Goal: Task Accomplishment & Management: Manage account settings

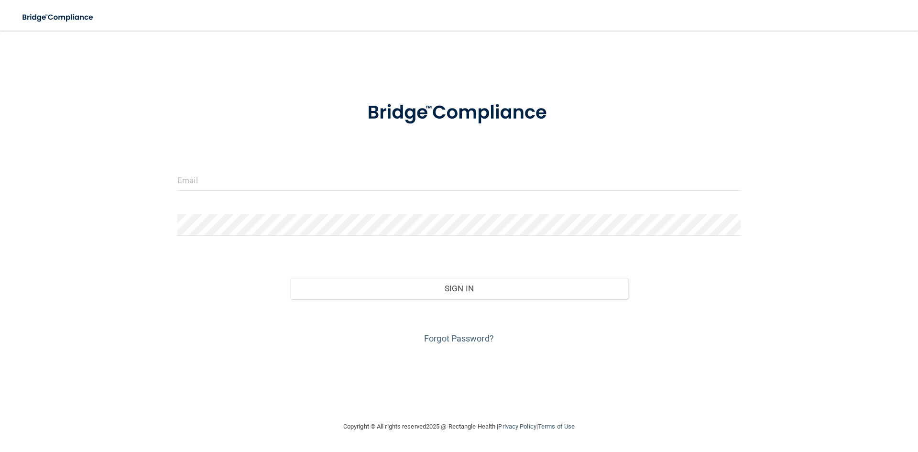
drag, startPoint x: 645, startPoint y: 5, endPoint x: 653, endPoint y: 101, distance: 96.9
click at [653, 101] on div at bounding box center [459, 113] width 578 height 50
drag, startPoint x: 768, startPoint y: 0, endPoint x: 306, endPoint y: 53, distance: 464.4
click at [305, 54] on div "Invalid email/password. You don't have permission to access that page. Sign In …" at bounding box center [459, 225] width 880 height 371
click at [801, 402] on div "Invalid email/password. You don't have permission to access that page. Sign In …" at bounding box center [459, 225] width 880 height 371
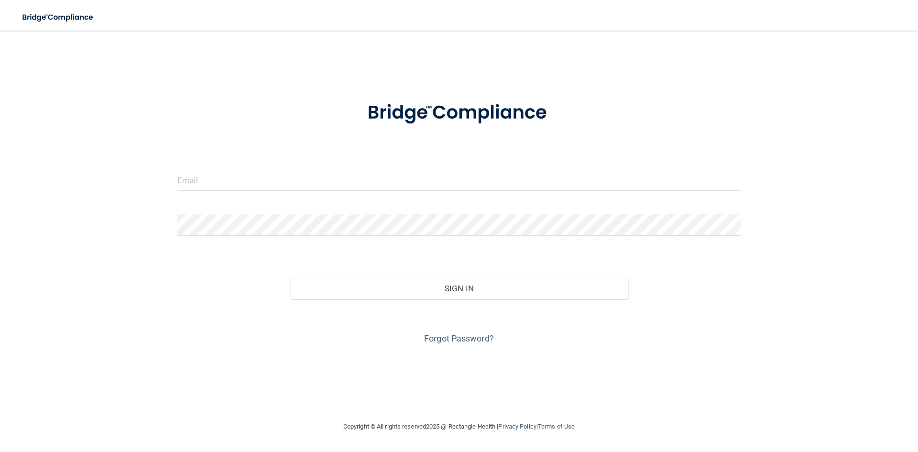
click at [875, 447] on main "Invalid email/password. You don't have permission to access that page. Sign In …" at bounding box center [459, 241] width 918 height 421
drag, startPoint x: 905, startPoint y: 0, endPoint x: 703, endPoint y: 133, distance: 241.5
click at [703, 133] on div at bounding box center [459, 113] width 578 height 50
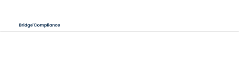
click at [197, 62] on html "Toggle navigation Manage My Enterprise Manage My Location Invalid email/passwor…" at bounding box center [119, 31] width 239 height 62
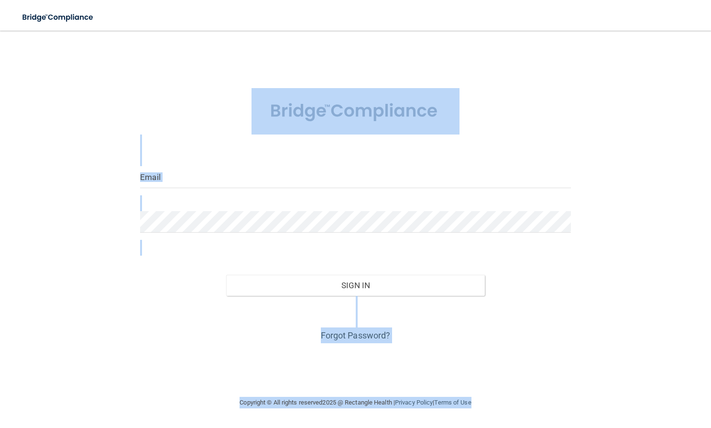
click at [614, 147] on div "Invalid email/password. You don't have permission to access that page. Sign In …" at bounding box center [355, 213] width 673 height 347
